Goal: Information Seeking & Learning: Learn about a topic

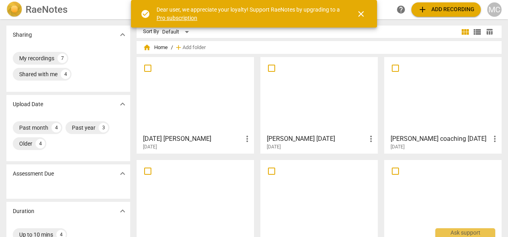
click at [197, 117] on div at bounding box center [195, 95] width 112 height 71
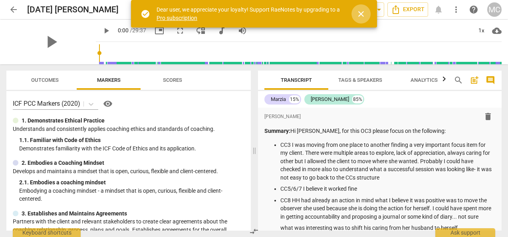
drag, startPoint x: 330, startPoint y: 83, endPoint x: 358, endPoint y: 14, distance: 74.1
click at [358, 14] on span "close" at bounding box center [361, 14] width 10 height 10
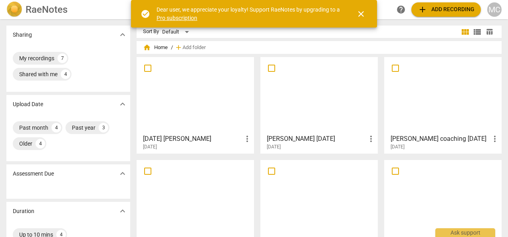
click at [192, 85] on div at bounding box center [195, 95] width 112 height 71
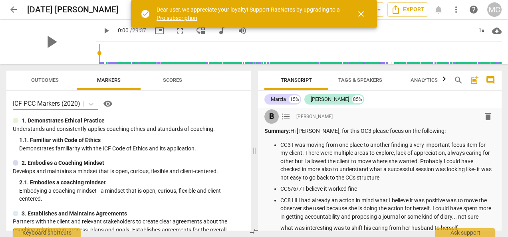
click at [271, 115] on span "format_bold" at bounding box center [272, 117] width 10 height 10
click at [285, 118] on span "format_list_bulleted" at bounding box center [286, 117] width 10 height 10
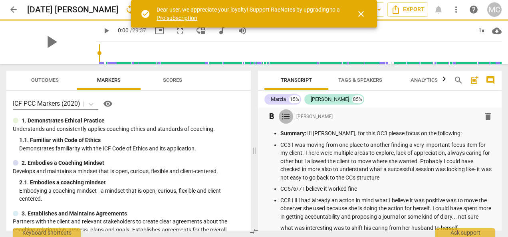
click at [285, 118] on span "format_list_bulleted" at bounding box center [286, 117] width 10 height 10
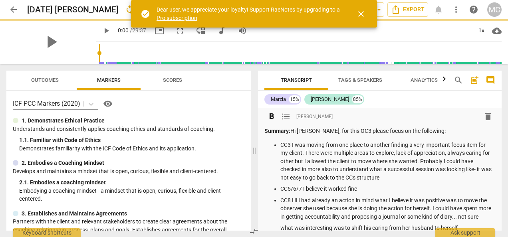
click at [321, 118] on span "[PERSON_NAME]" at bounding box center [314, 116] width 36 height 7
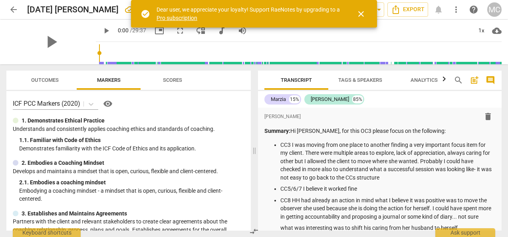
click at [360, 77] on span "Tags & Speakers" at bounding box center [359, 80] width 63 height 11
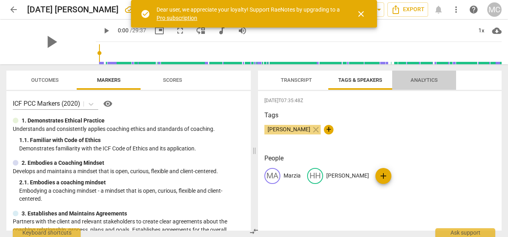
click at [421, 78] on span "Analytics" at bounding box center [423, 80] width 27 height 6
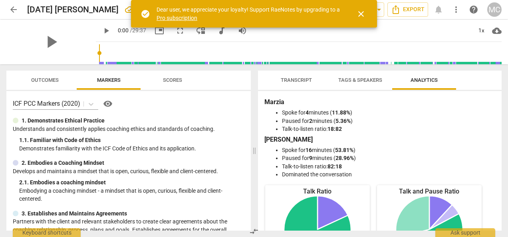
click at [101, 33] on span "play_arrow" at bounding box center [106, 31] width 10 height 10
type input "3"
click at [237, 30] on span "volume_up" at bounding box center [242, 31] width 10 height 10
type input "0"
type input "4"
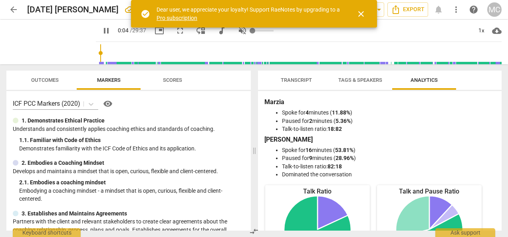
click at [237, 31] on span "volume_off" at bounding box center [242, 31] width 10 height 10
type input "1"
click at [101, 32] on span "pause" at bounding box center [106, 31] width 10 height 10
type input "7"
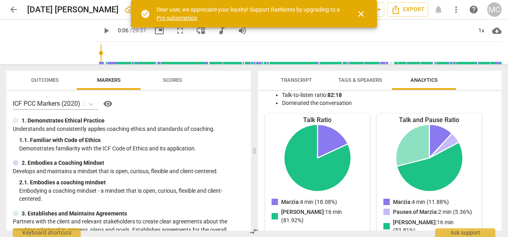
scroll to position [28, 0]
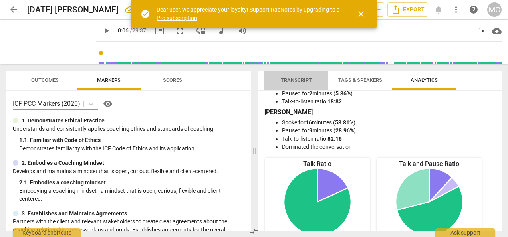
click at [290, 81] on span "Transcript" at bounding box center [296, 80] width 31 height 6
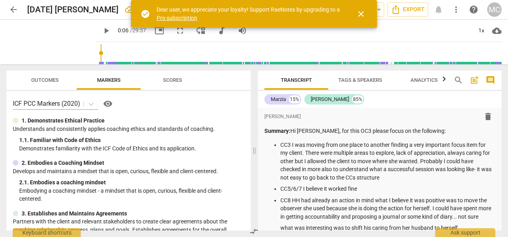
click at [363, 14] on span "close" at bounding box center [361, 14] width 10 height 10
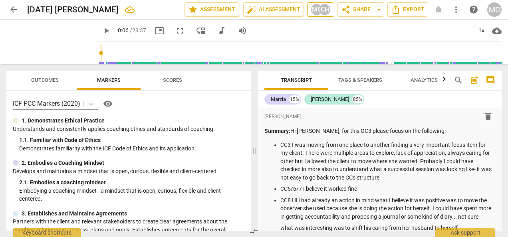
click at [323, 9] on div "CH" at bounding box center [325, 10] width 12 height 12
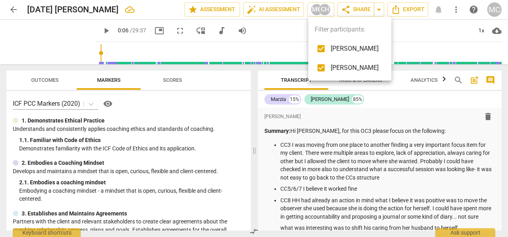
click at [346, 68] on span "Carol Harris-Fike" at bounding box center [354, 68] width 48 height 10
click at [326, 67] on input "checkbox" at bounding box center [320, 67] width 19 height 19
checkbox input "true"
click at [403, 36] on div at bounding box center [254, 118] width 508 height 237
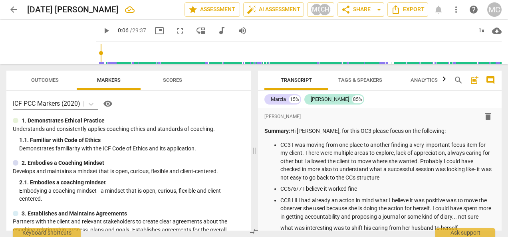
click at [40, 83] on span "Outcomes" at bounding box center [45, 80] width 28 height 6
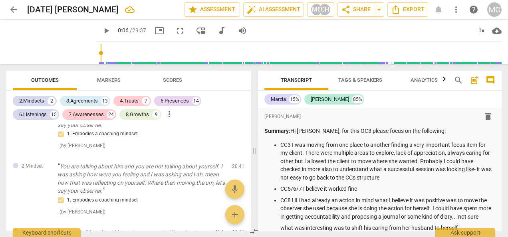
scroll to position [3353, 0]
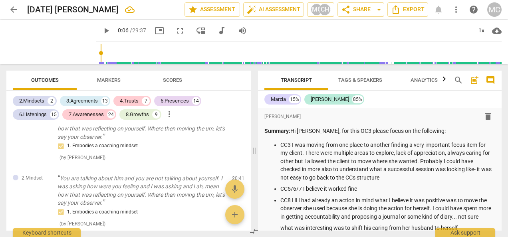
click at [113, 81] on span "Markers" at bounding box center [109, 80] width 24 height 6
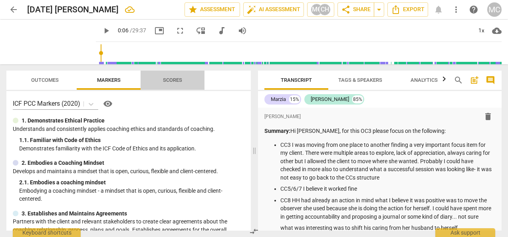
click at [171, 82] on span "Scores" at bounding box center [172, 80] width 19 height 6
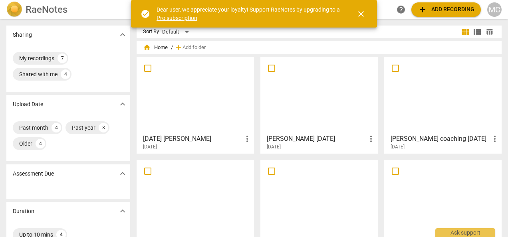
click at [179, 106] on div at bounding box center [195, 95] width 112 height 71
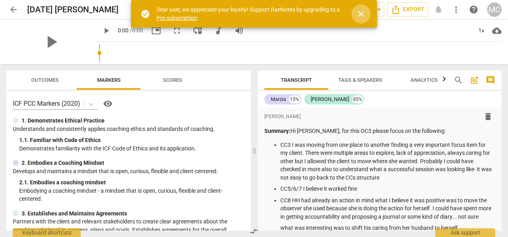
click at [356, 12] on span "close" at bounding box center [361, 14] width 10 height 10
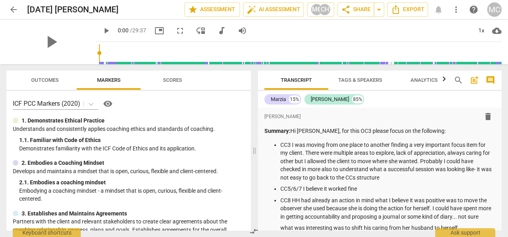
click at [101, 30] on span "play_arrow" at bounding box center [106, 31] width 10 height 10
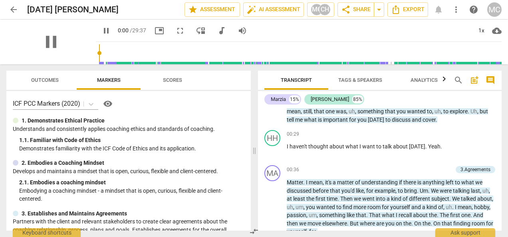
drag, startPoint x: 94, startPoint y: 51, endPoint x: 85, endPoint y: 53, distance: 9.7
click at [99, 53] on input "range" at bounding box center [300, 53] width 402 height 26
click at [101, 30] on span "pause" at bounding box center [106, 31] width 10 height 10
type input "1"
